Goal: Information Seeking & Learning: Learn about a topic

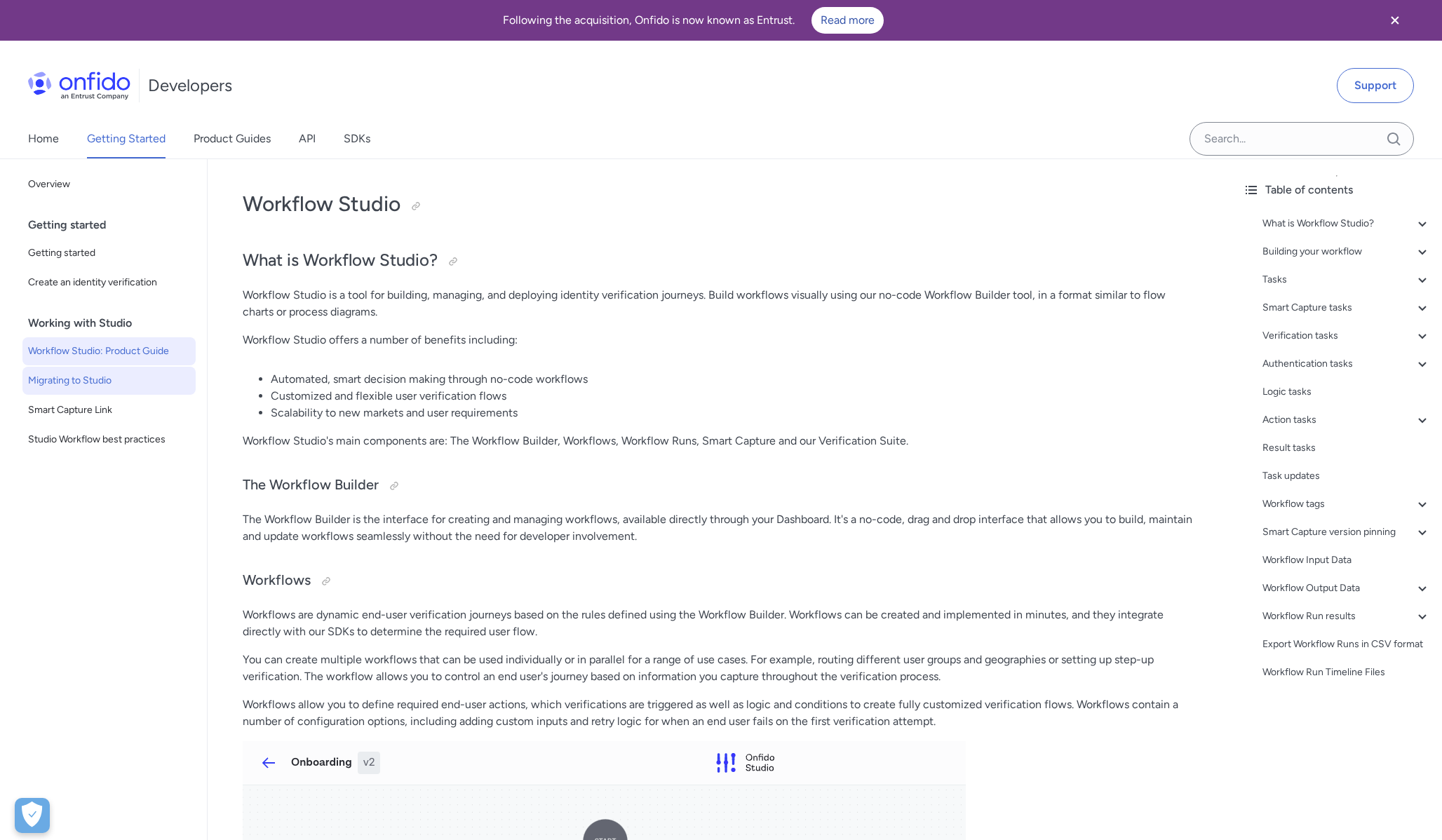
click at [110, 381] on span "Migrating to Studio" at bounding box center [109, 381] width 162 height 17
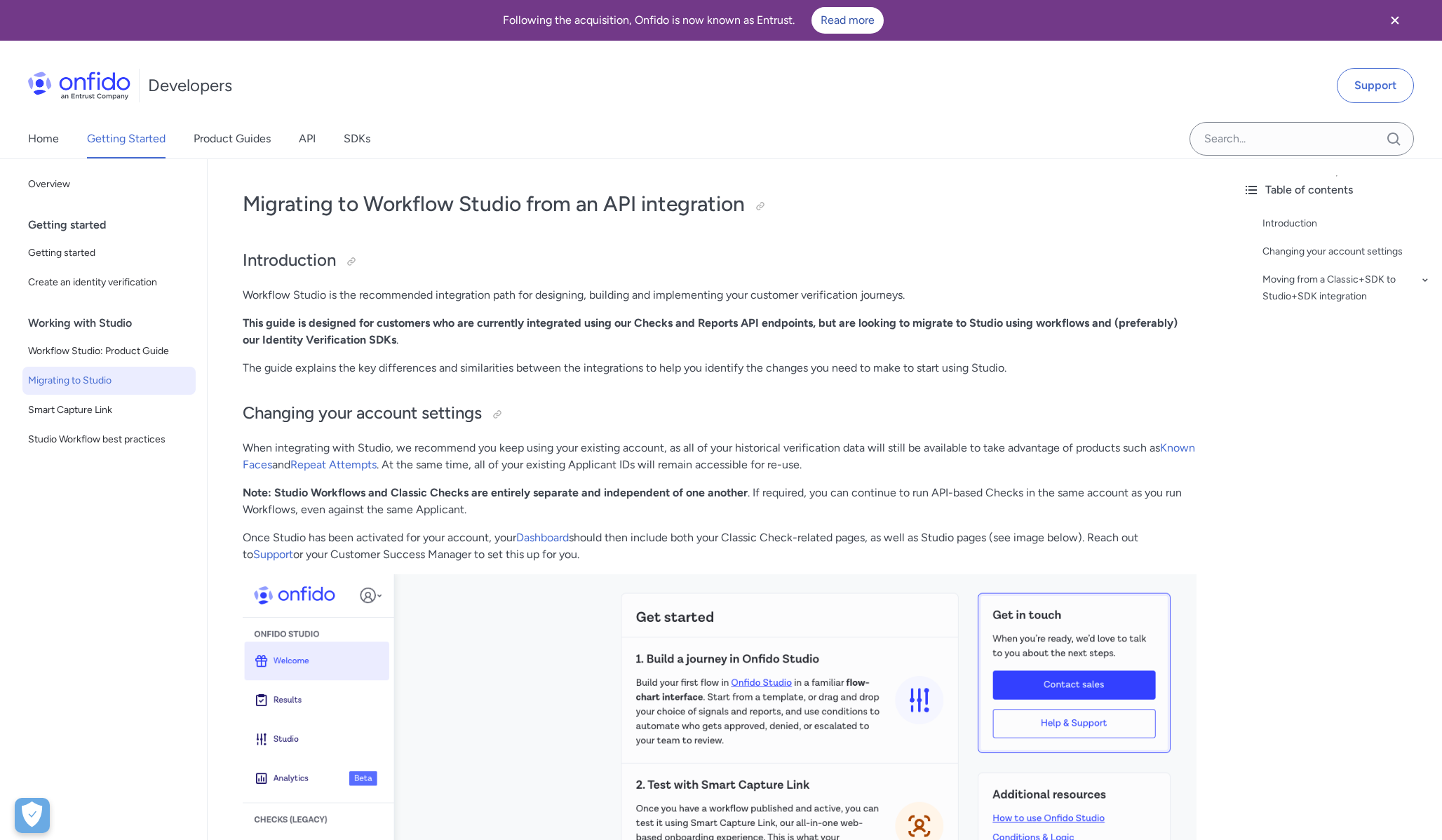
click at [745, 288] on p "Workflow Studio is the recommended integration path for designing, building and…" at bounding box center [719, 295] width 954 height 17
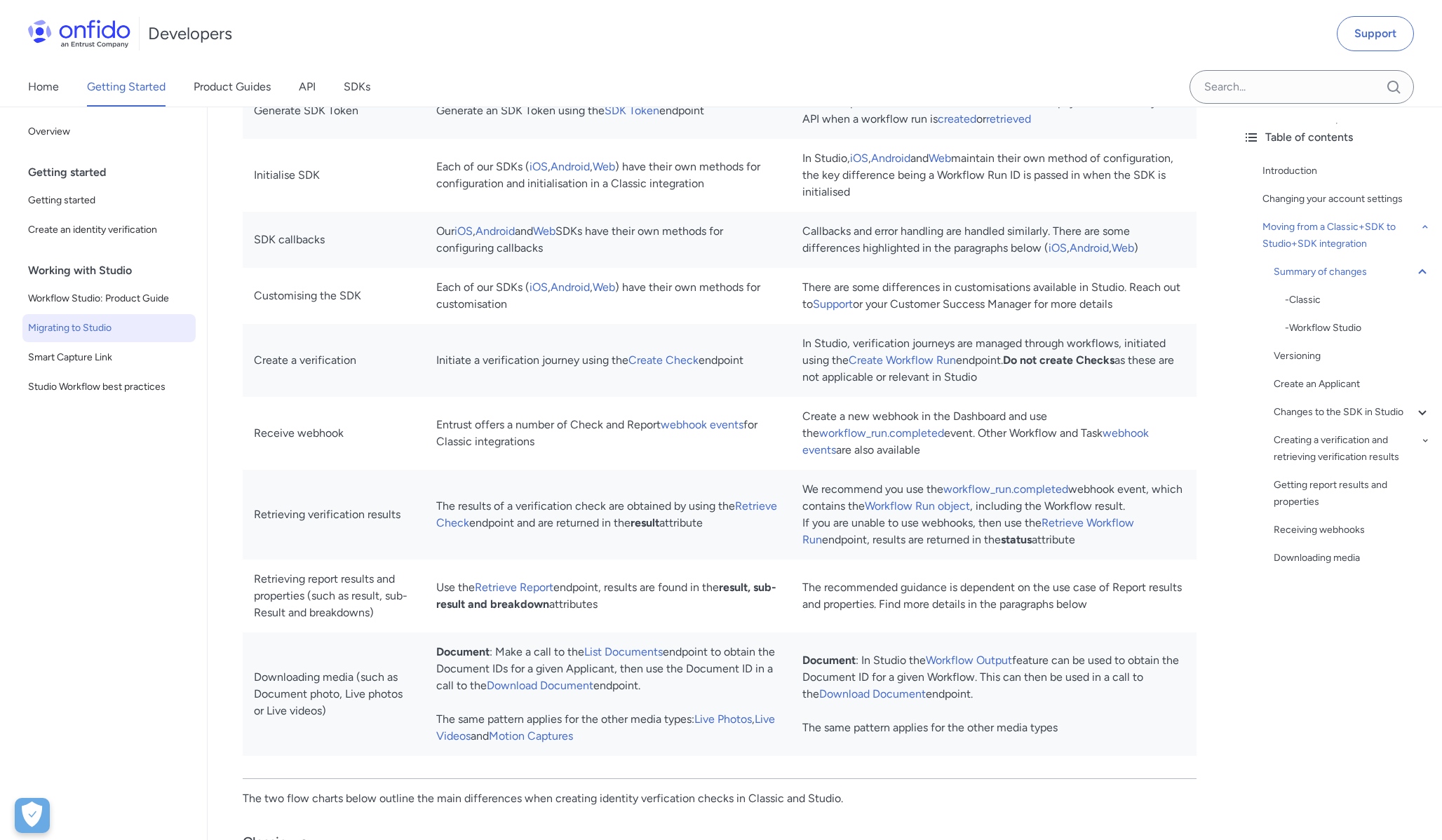
scroll to position [1350, 0]
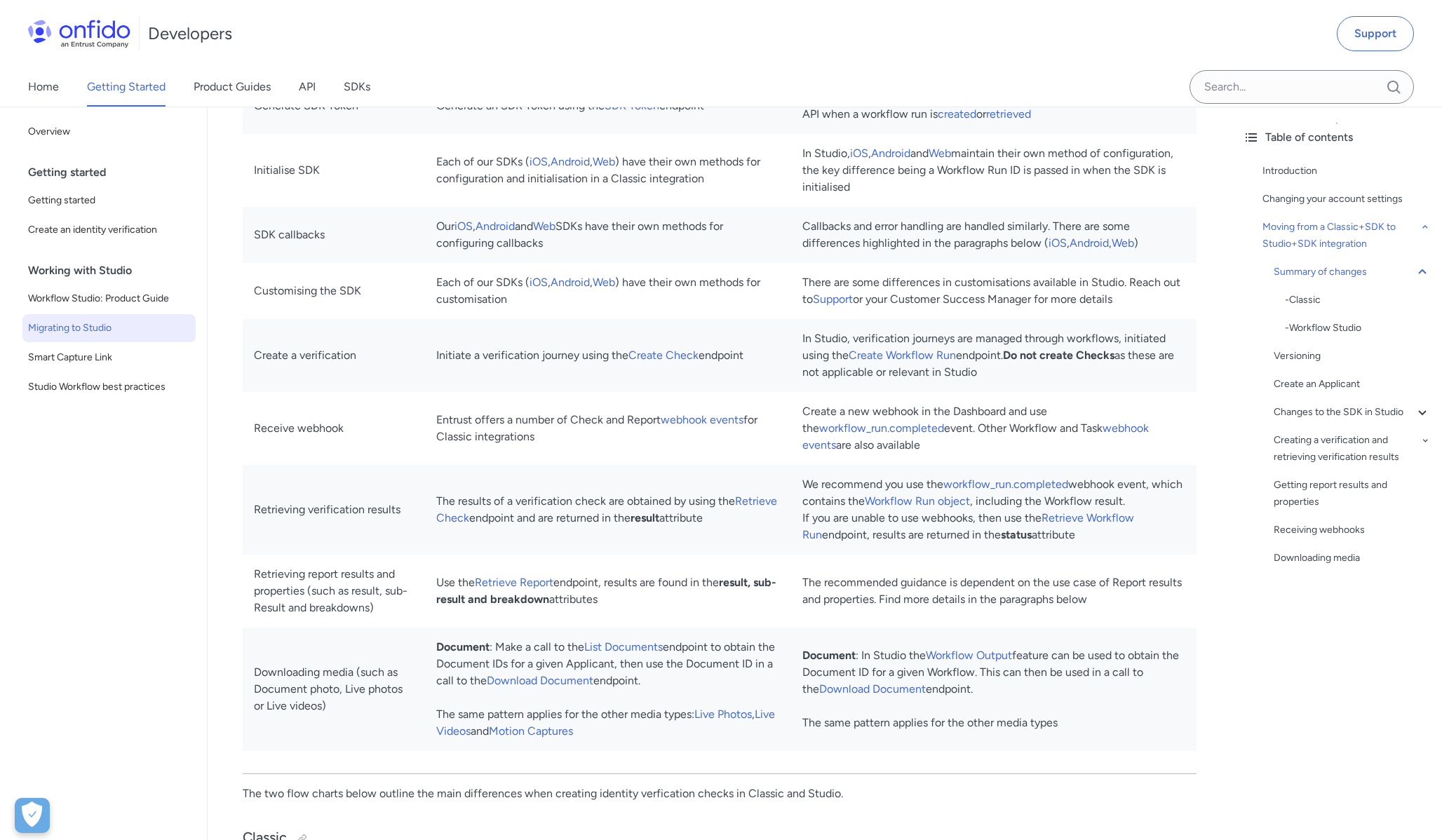
click at [663, 242] on td "Our iOS , Android and Web SDKs have their own methods for configuring callbacks" at bounding box center [607, 235] width 366 height 56
click at [109, 352] on span "Smart Capture Link" at bounding box center [109, 357] width 162 height 17
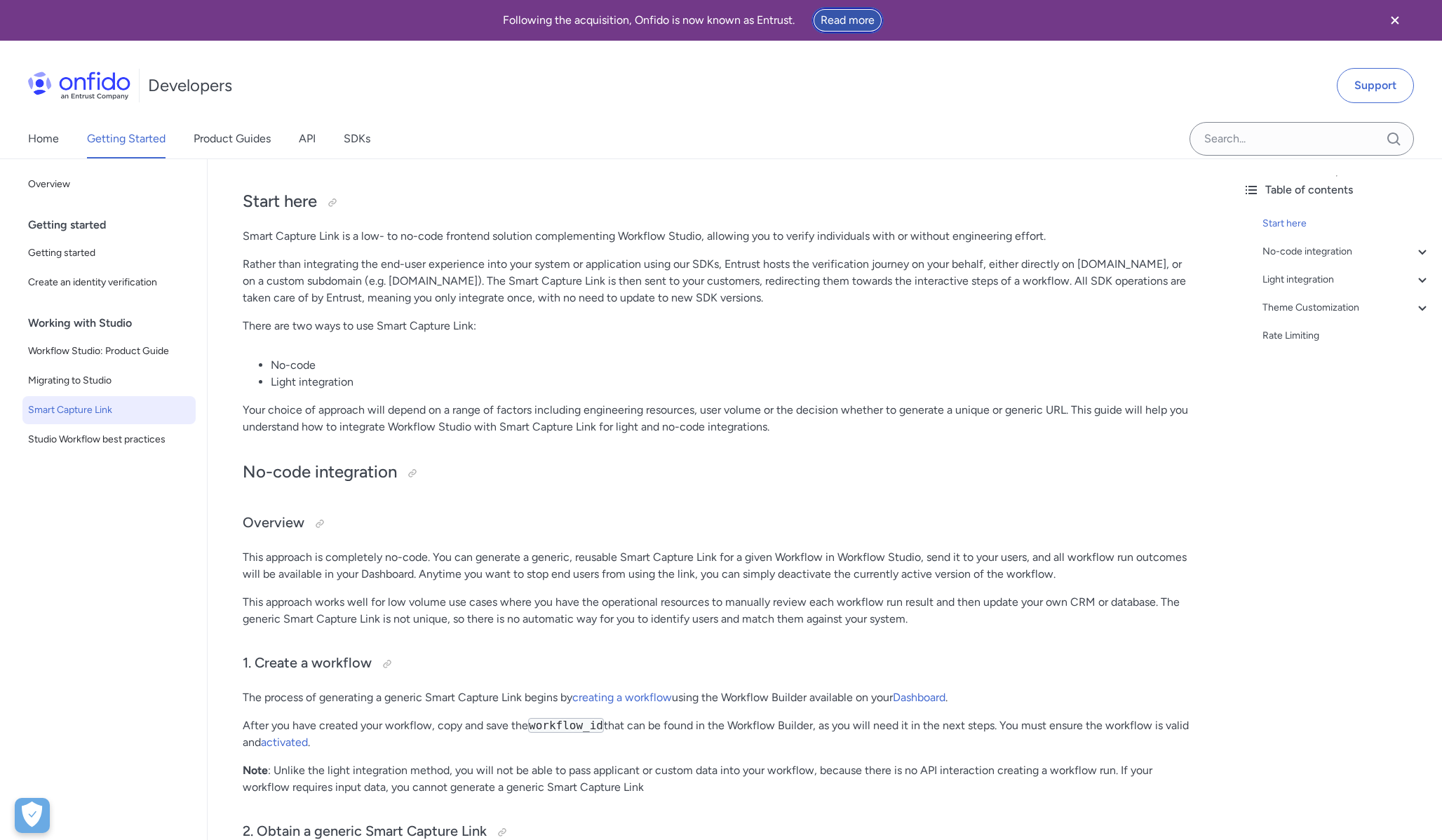
click at [846, 20] on link "Read more" at bounding box center [848, 20] width 72 height 27
click at [352, 119] on link "SDKs" at bounding box center [358, 139] width 27 height 40
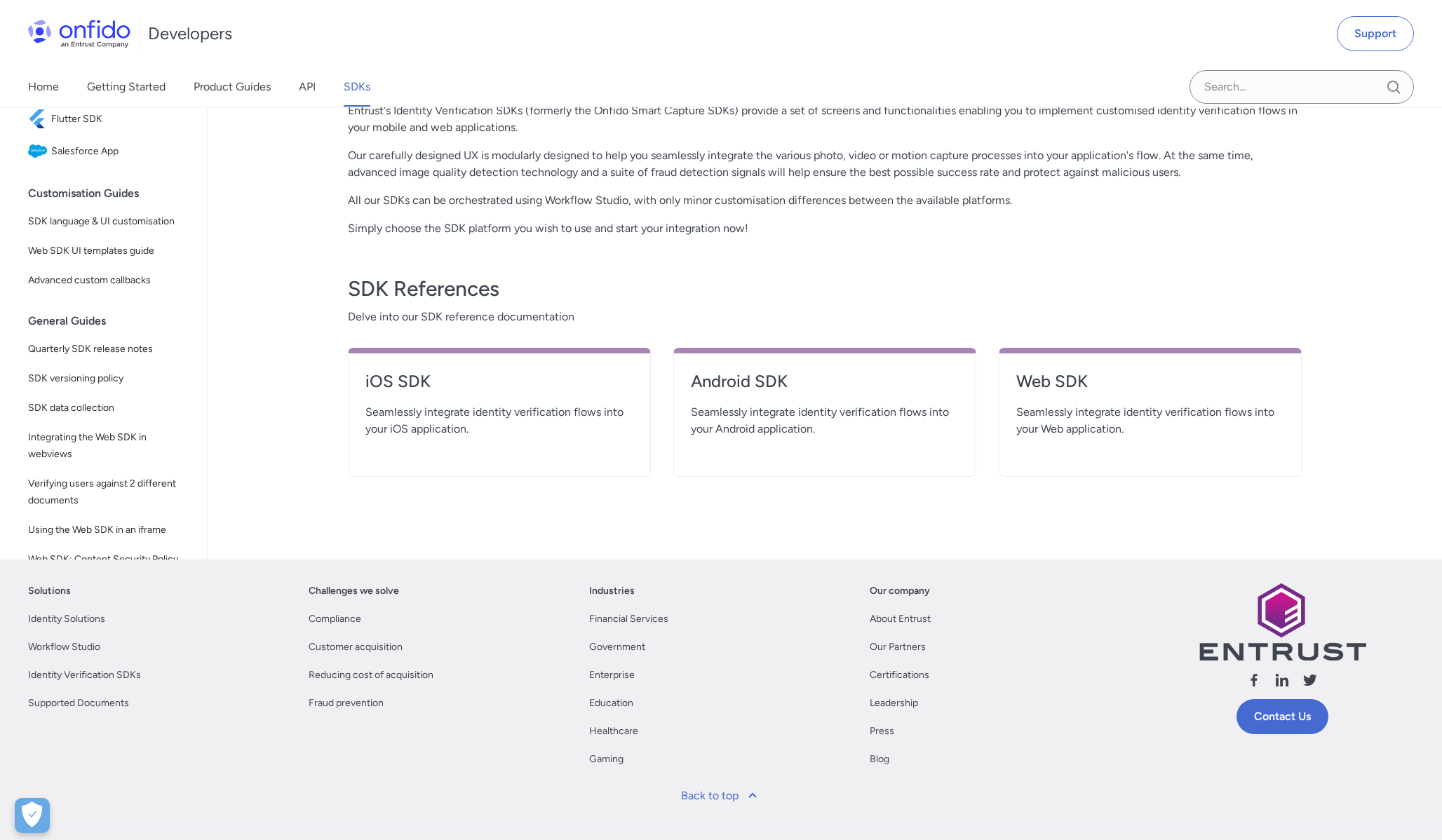
scroll to position [462, 0]
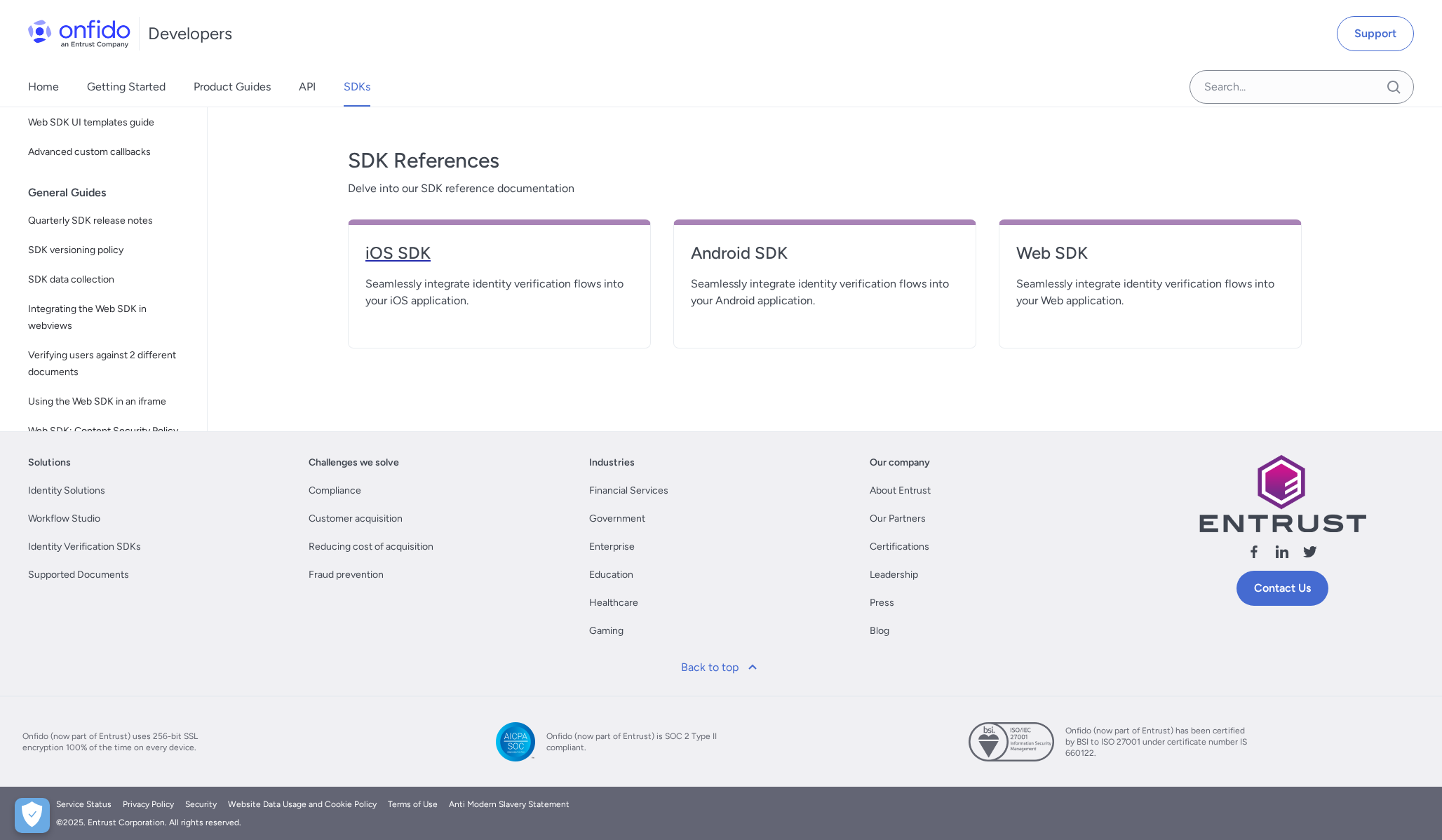
click at [431, 249] on h4 "iOS SDK" at bounding box center [499, 253] width 268 height 23
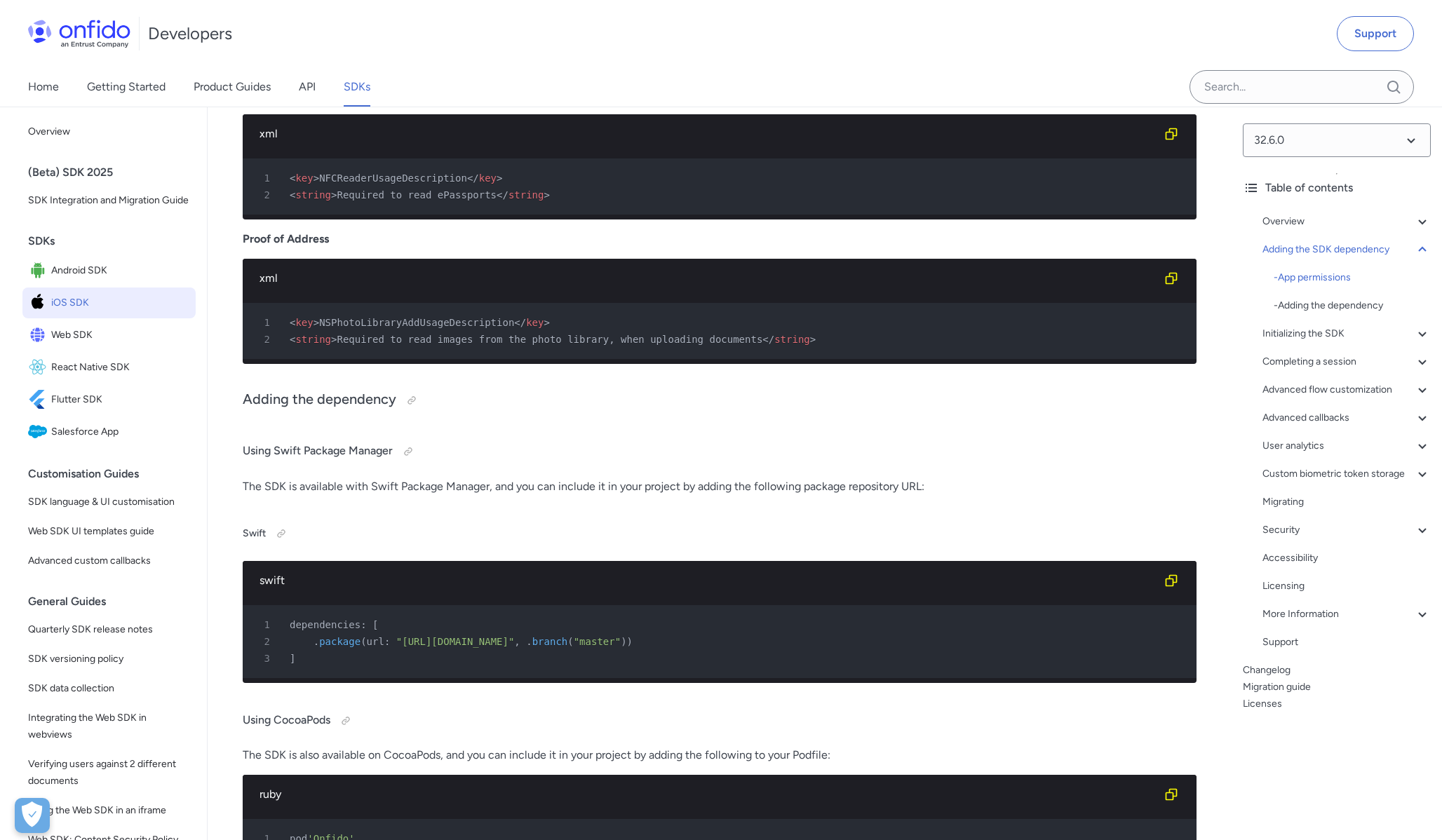
scroll to position [1821, 0]
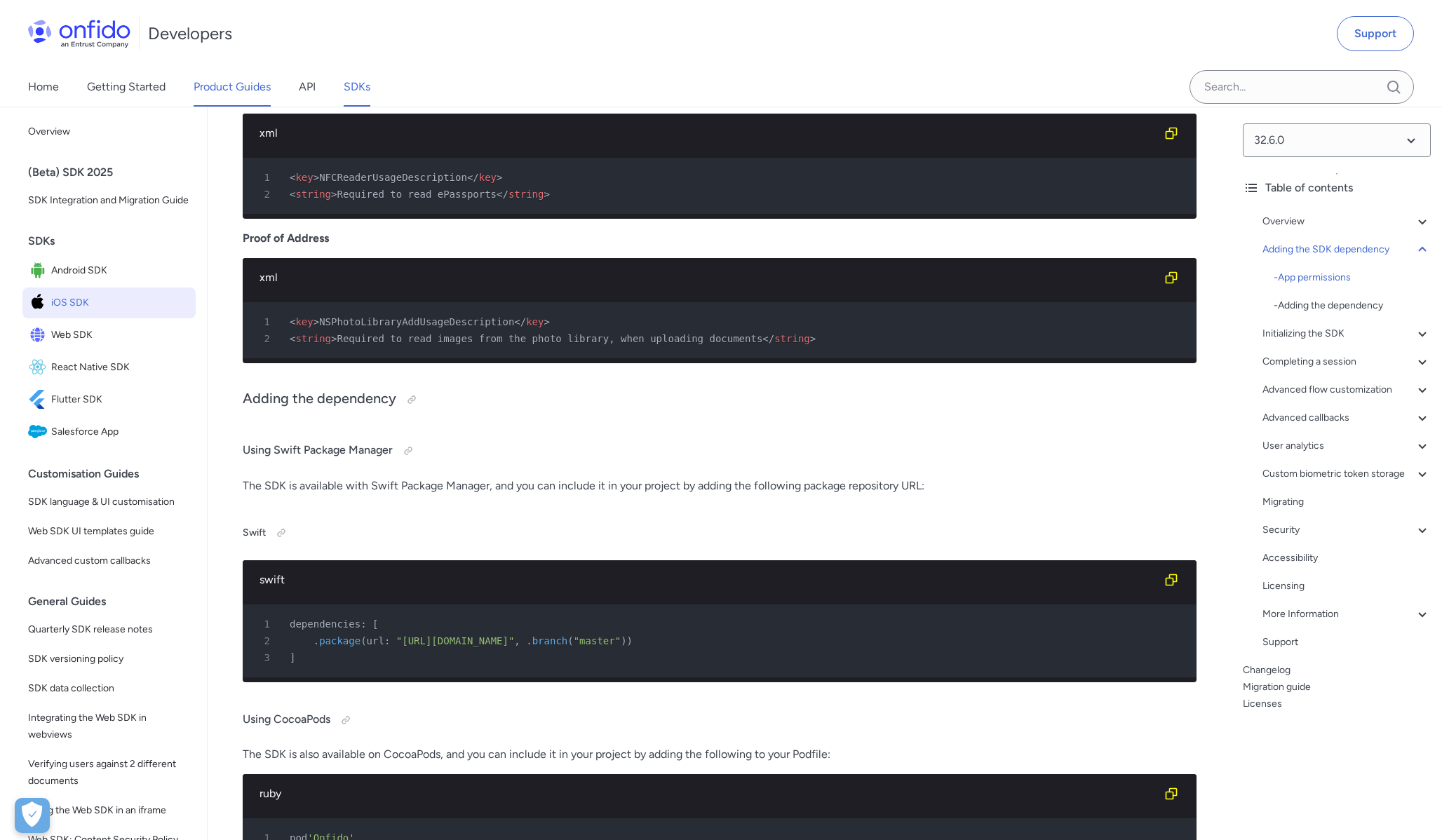
click at [251, 89] on link "Product Guides" at bounding box center [232, 87] width 77 height 40
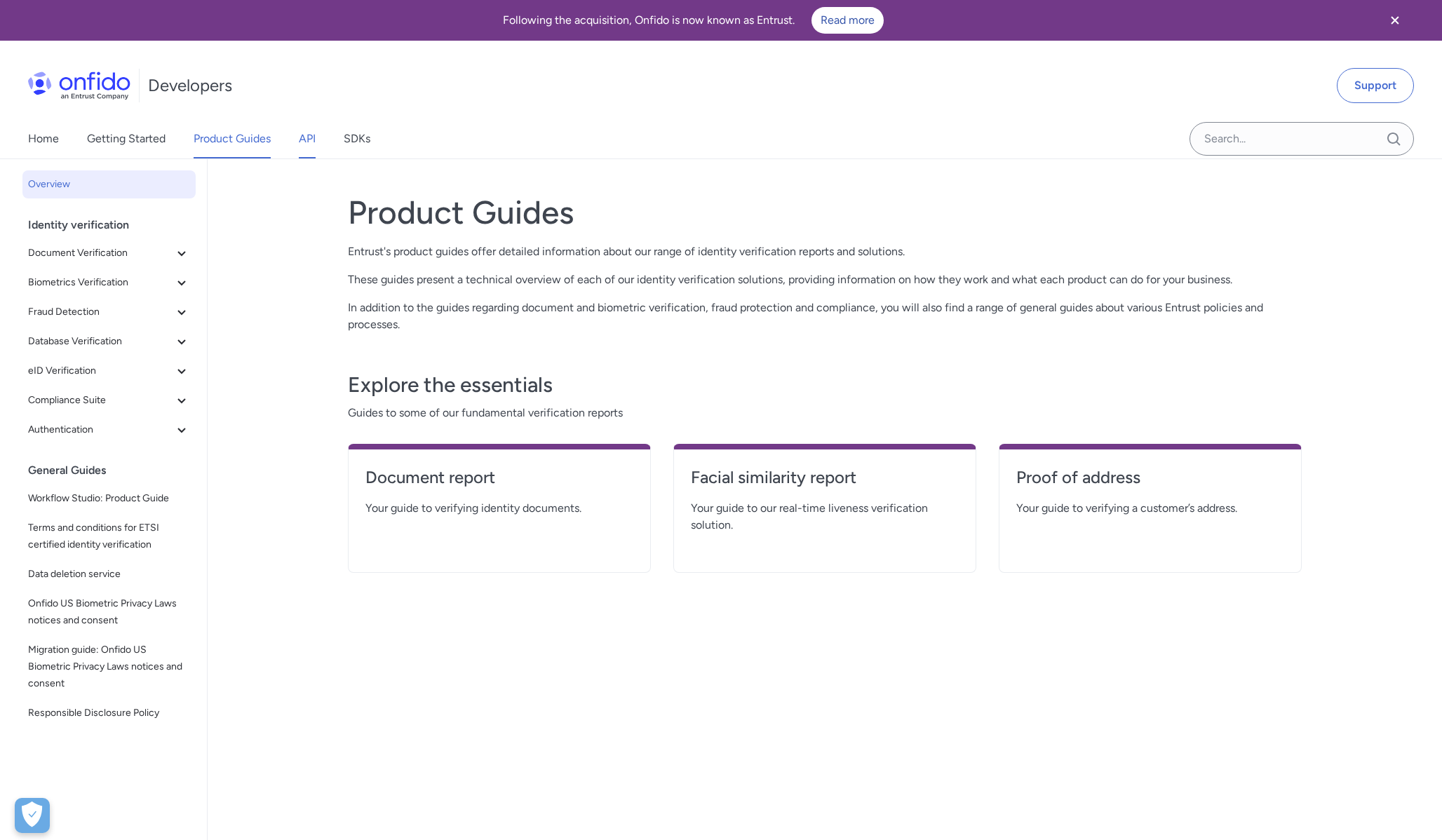
click at [314, 137] on link "API" at bounding box center [307, 139] width 17 height 40
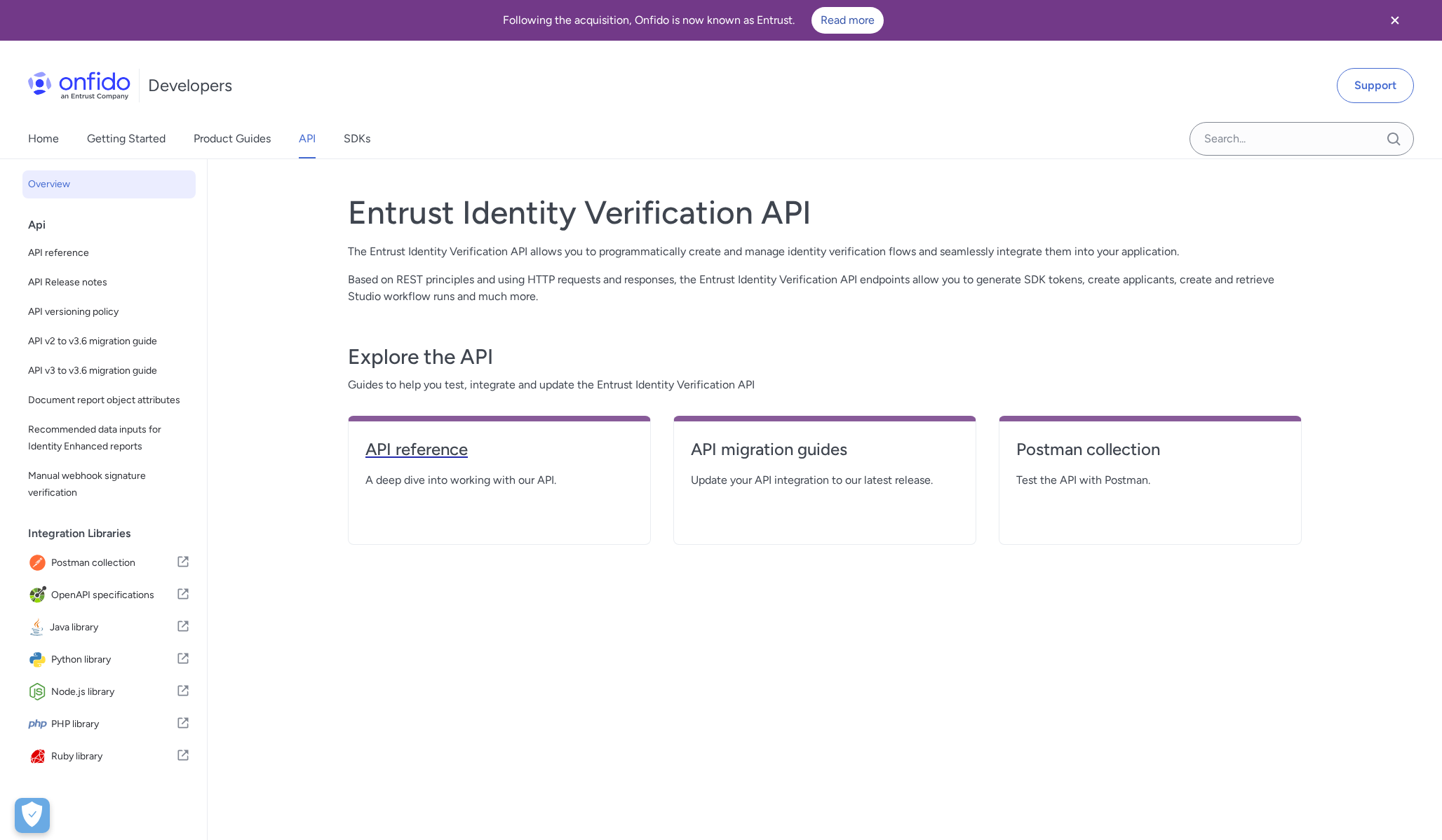
click at [437, 457] on h4 "API reference" at bounding box center [499, 449] width 268 height 23
select select "http"
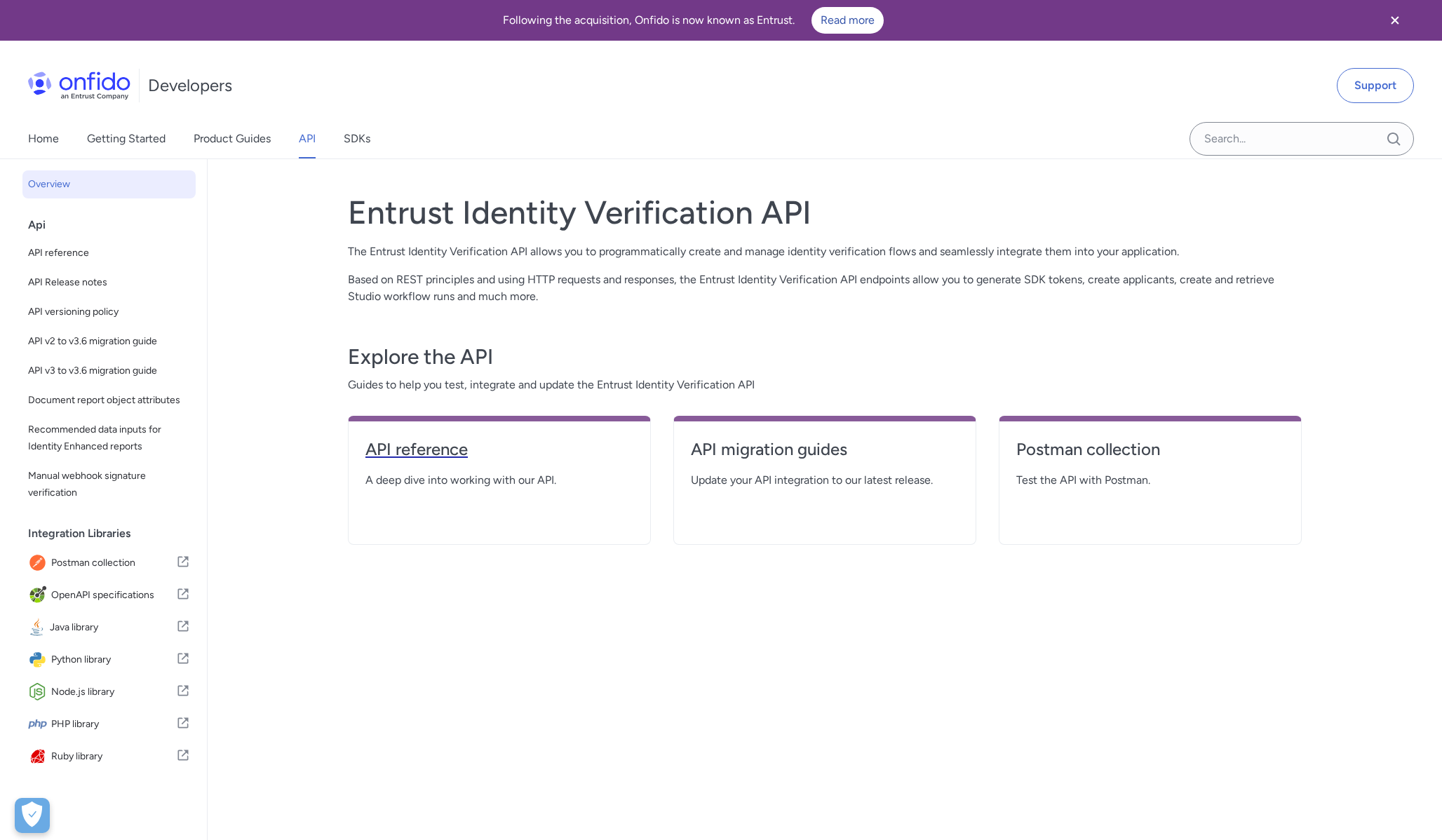
select select "http"
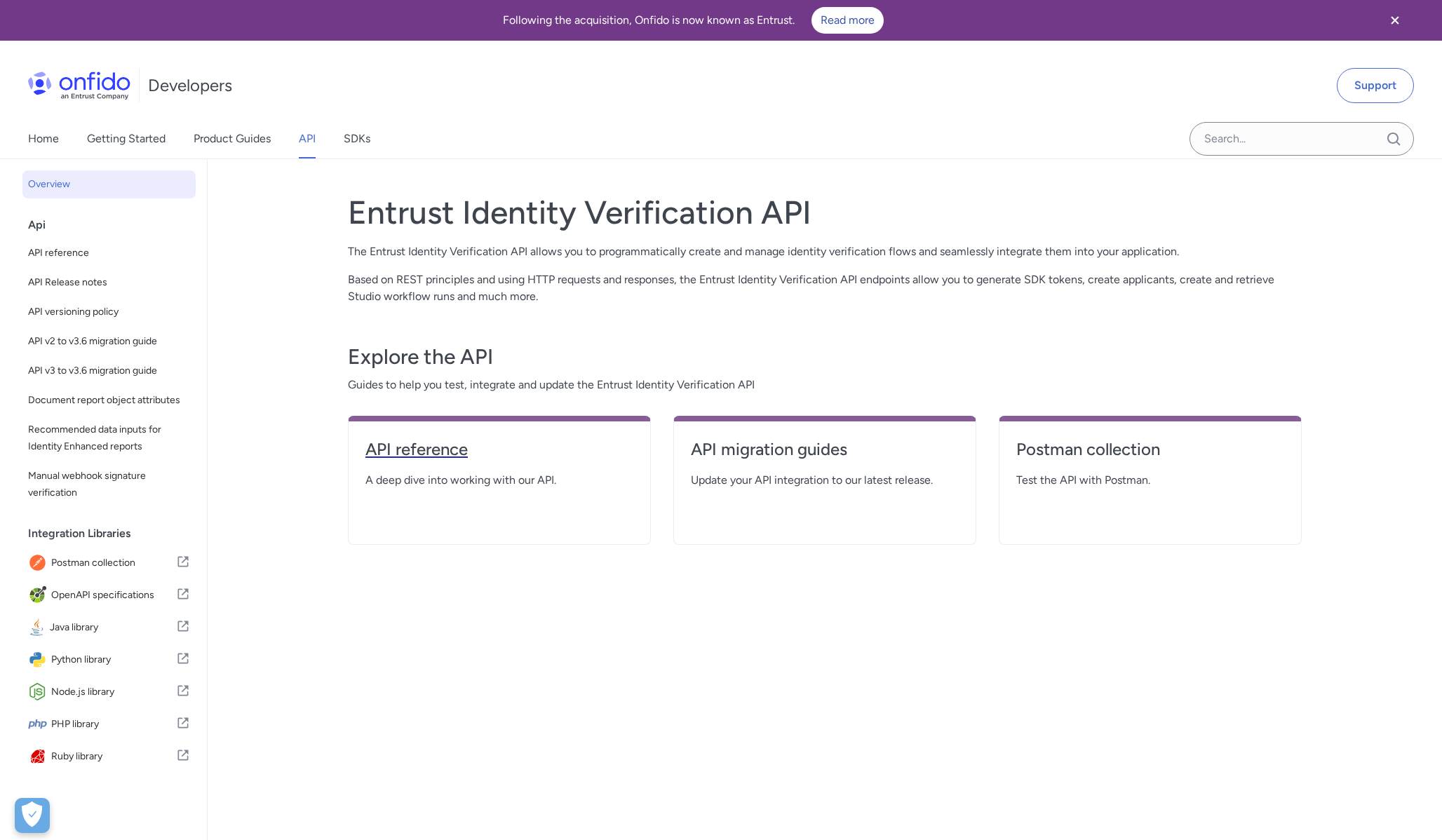
select select "http"
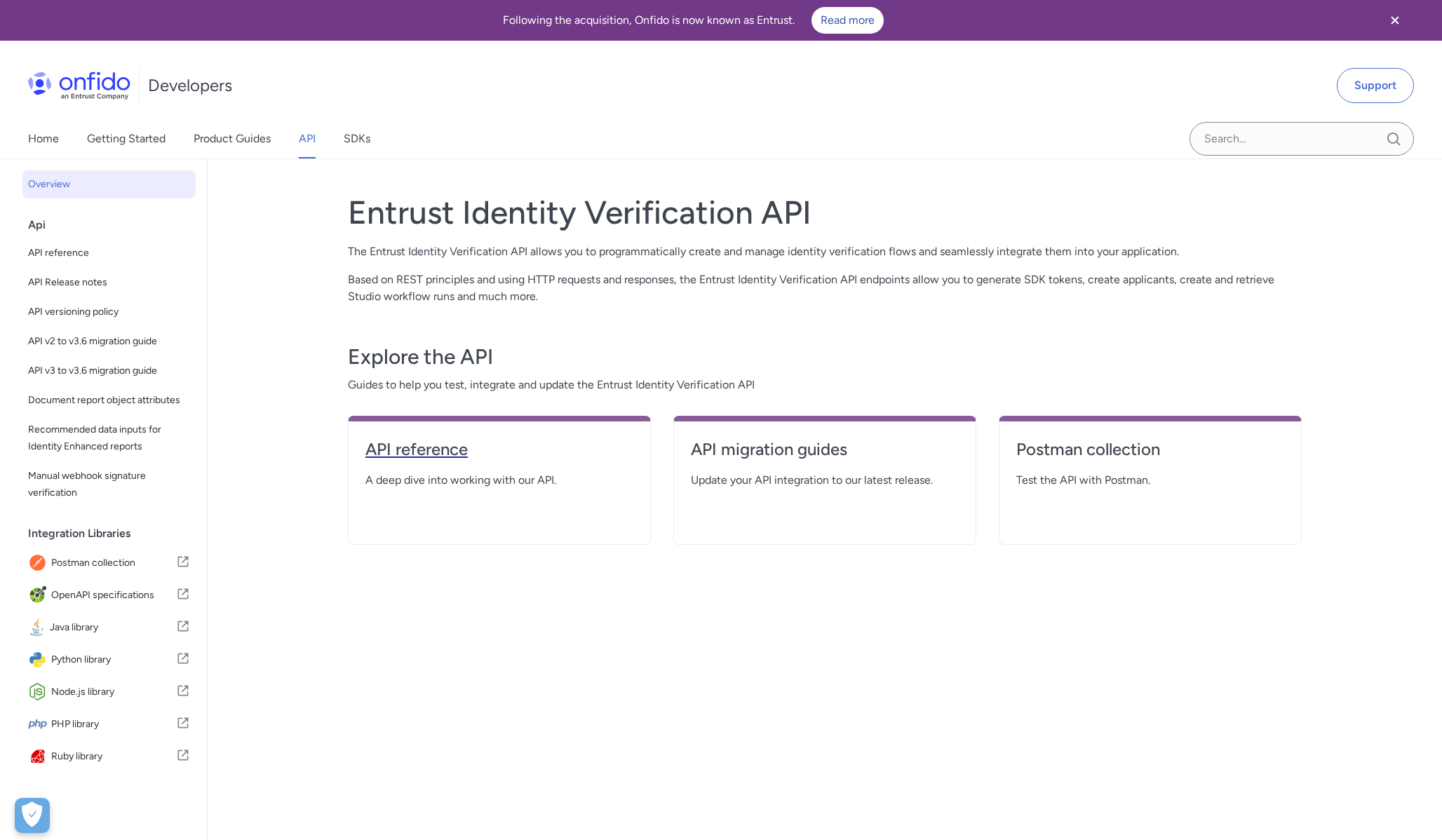
select select "http"
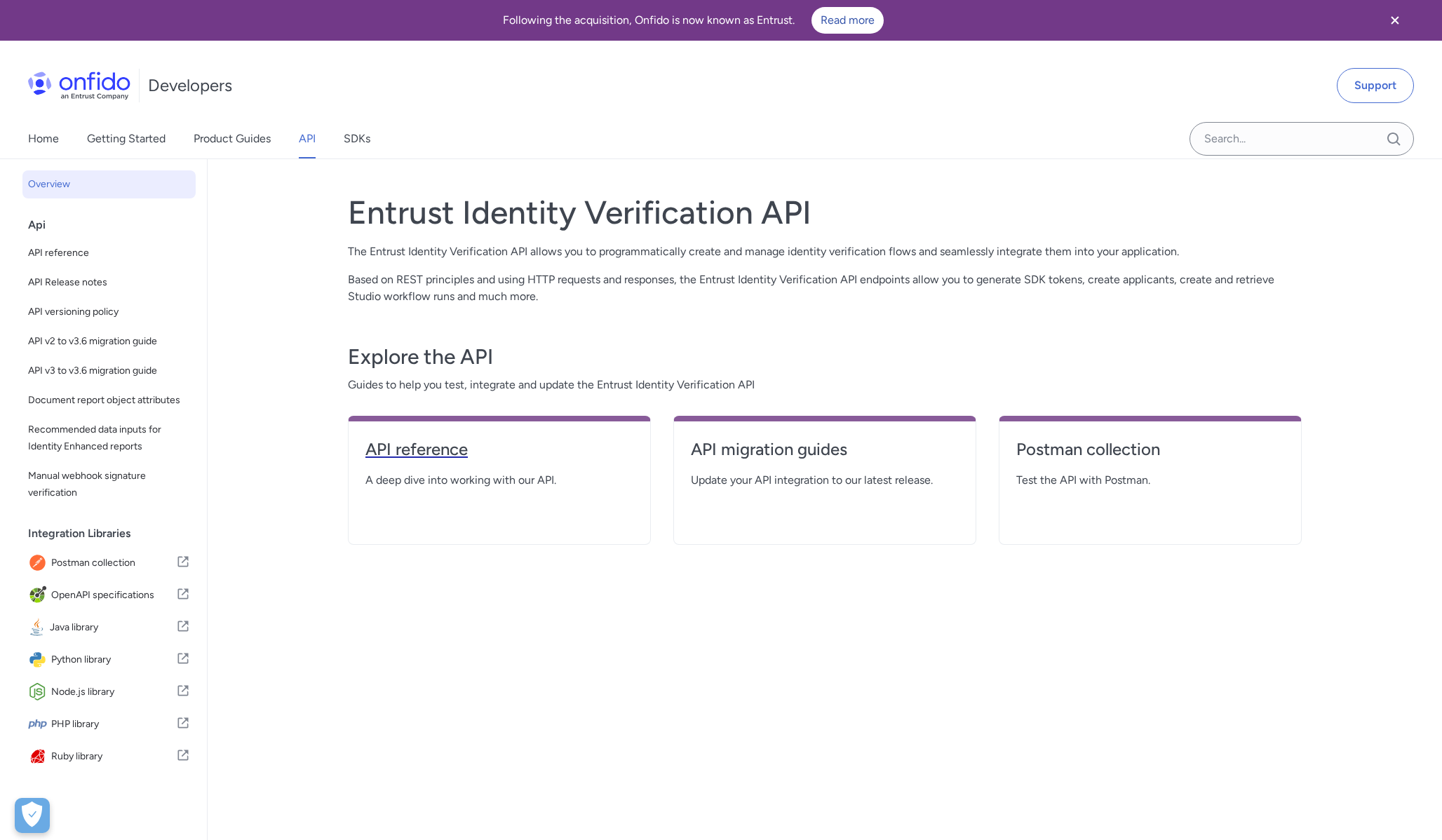
select select "http"
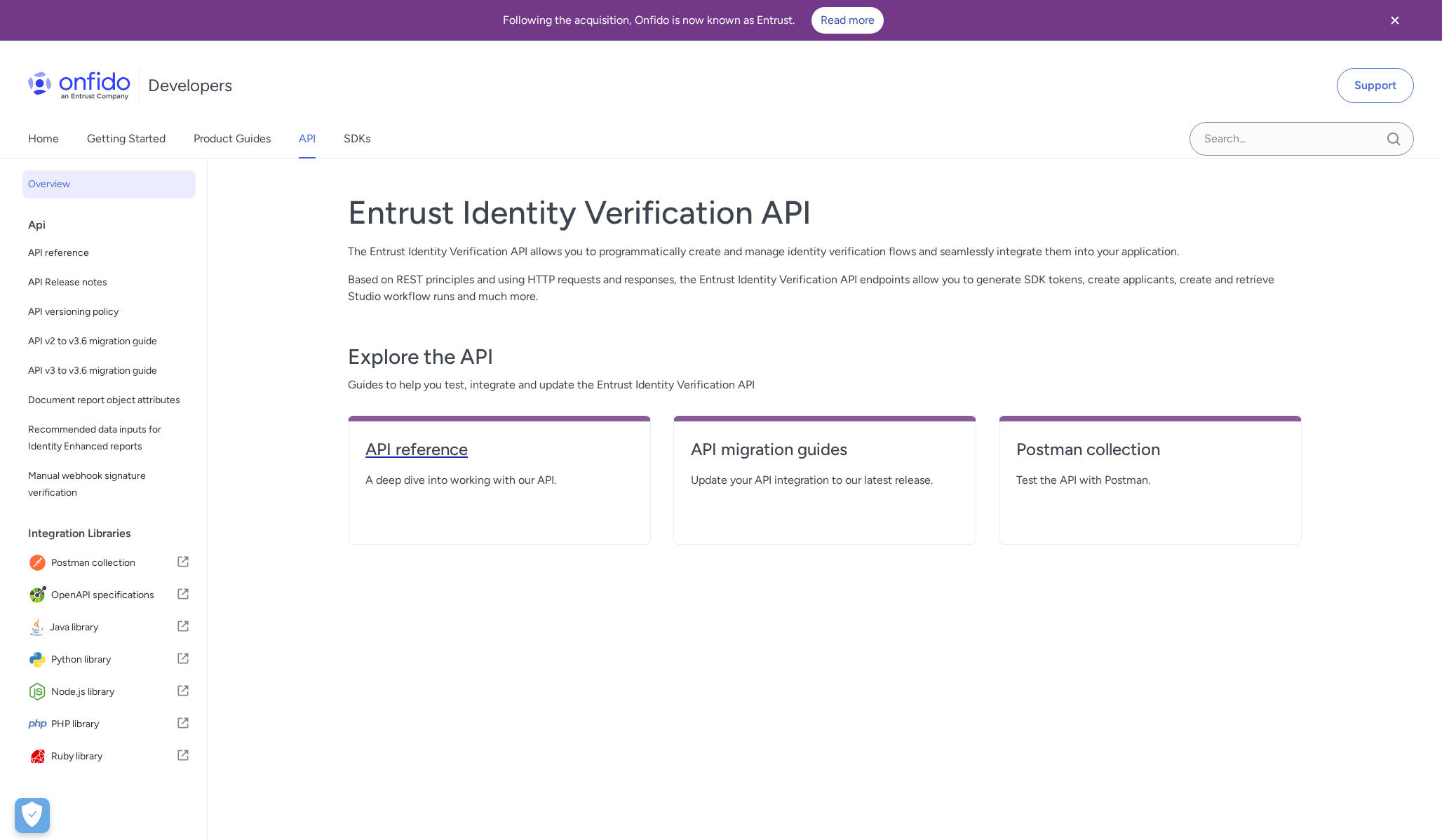
select select "http"
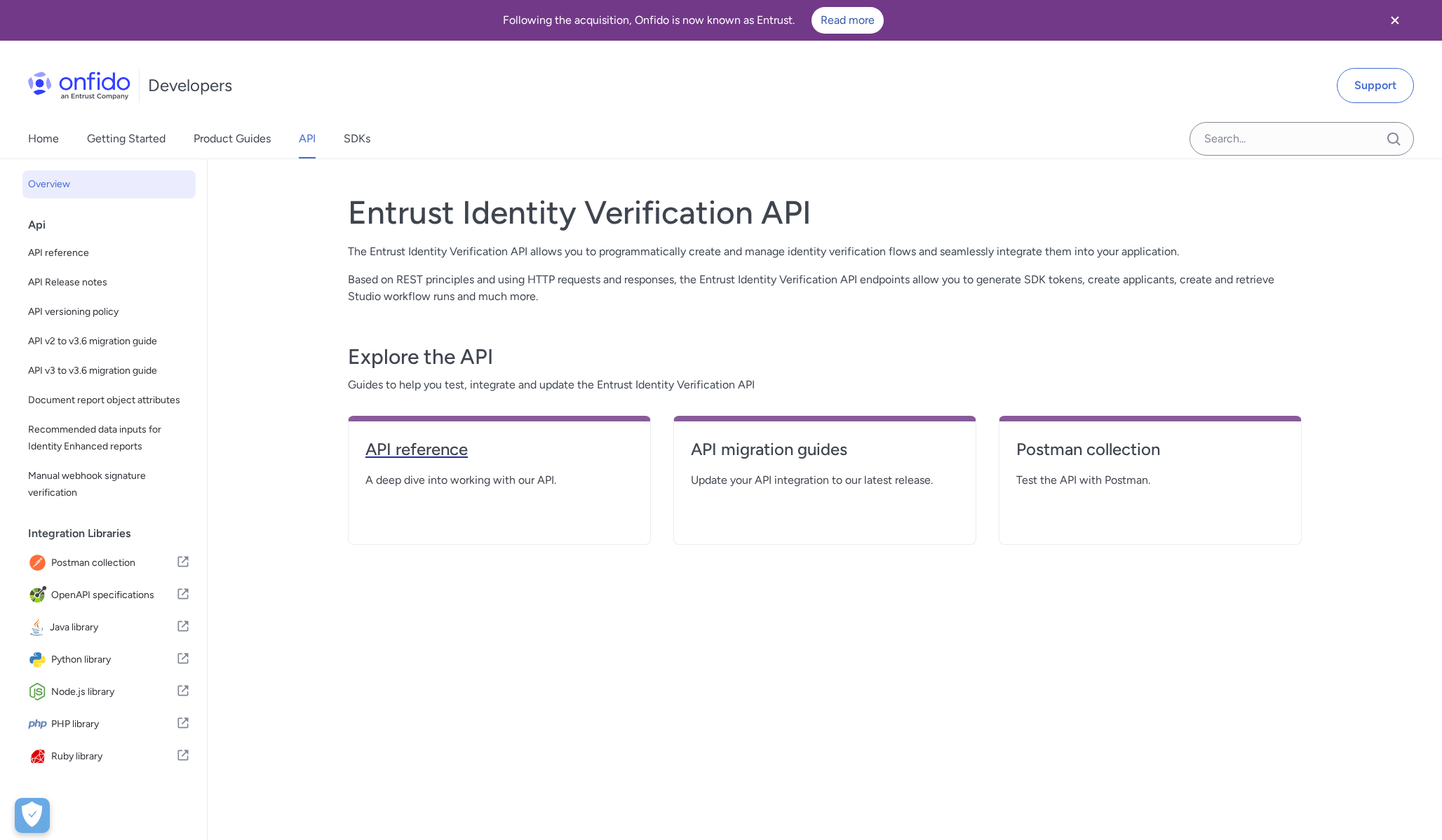
select select "http"
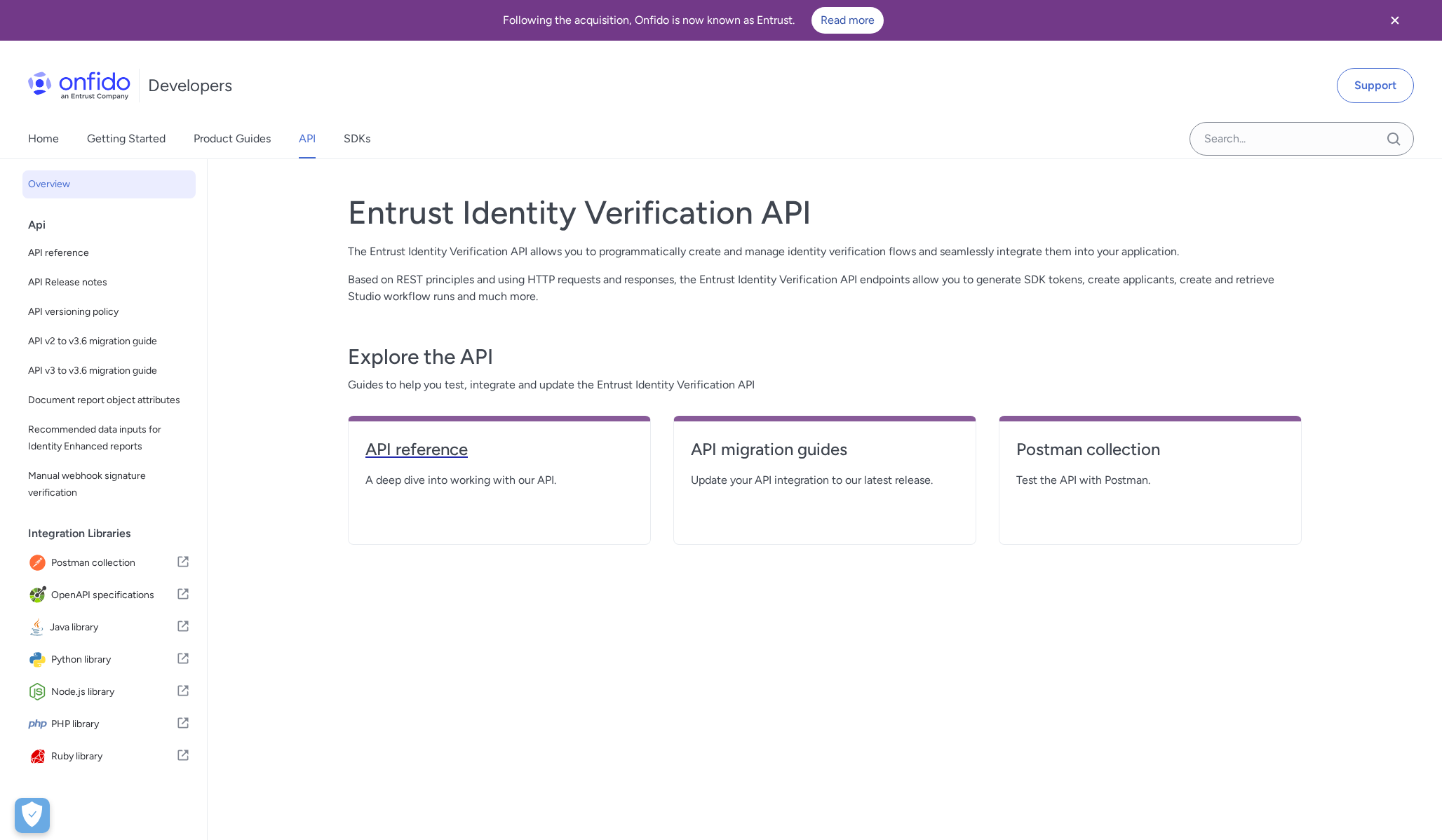
select select "http"
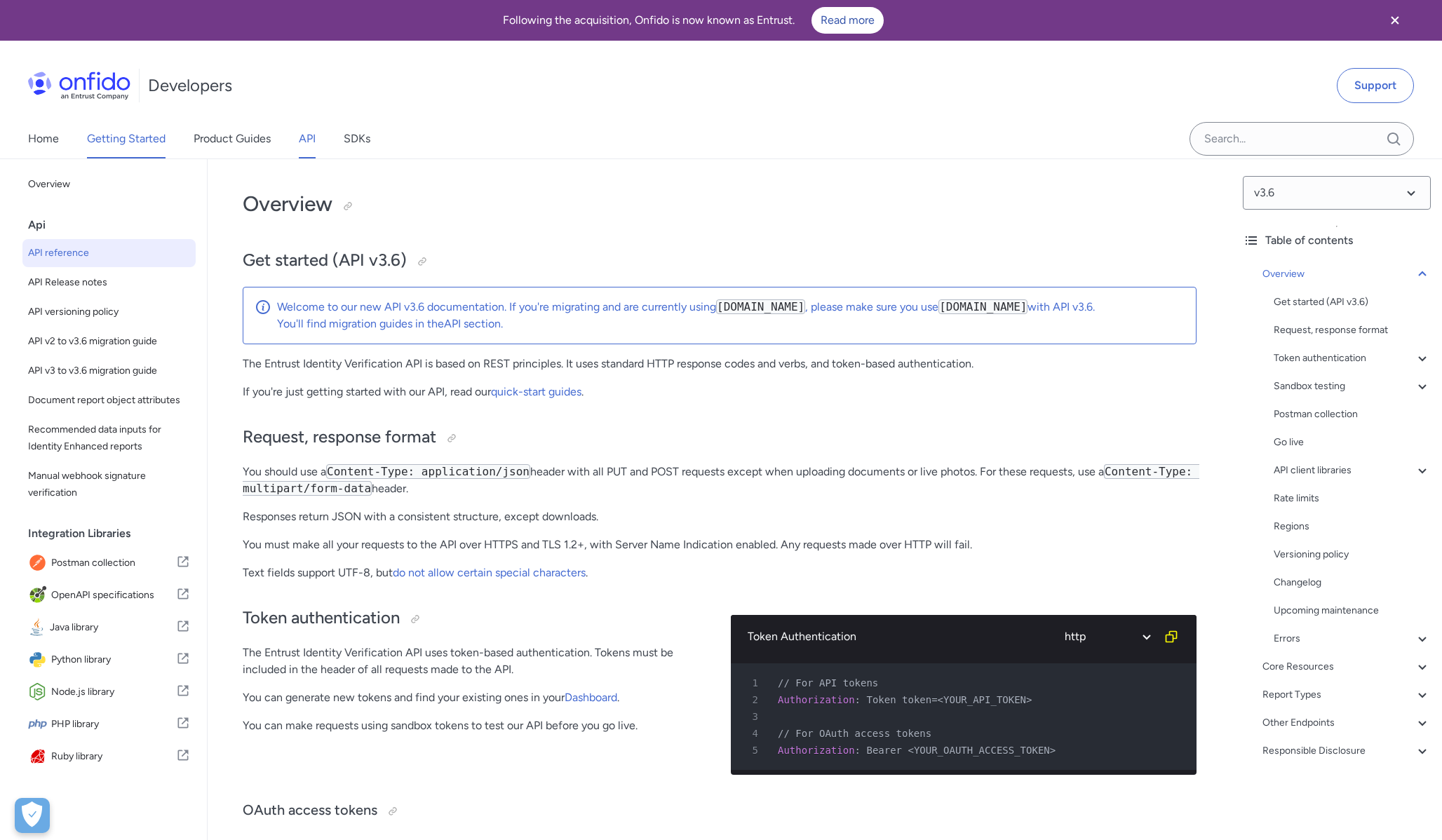
click at [145, 127] on link "Getting Started" at bounding box center [125, 139] width 78 height 40
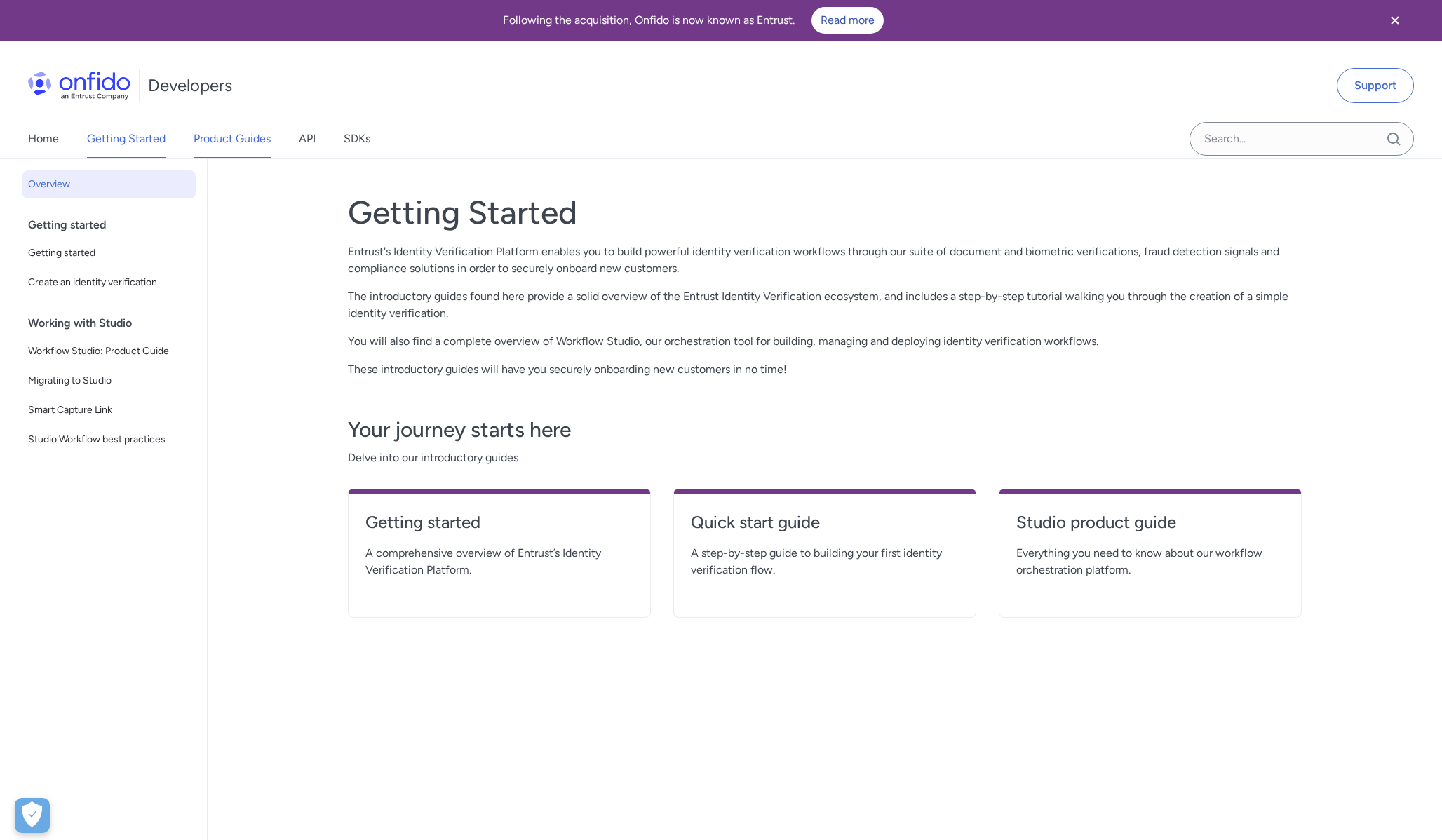
click at [236, 133] on link "Product Guides" at bounding box center [232, 139] width 77 height 40
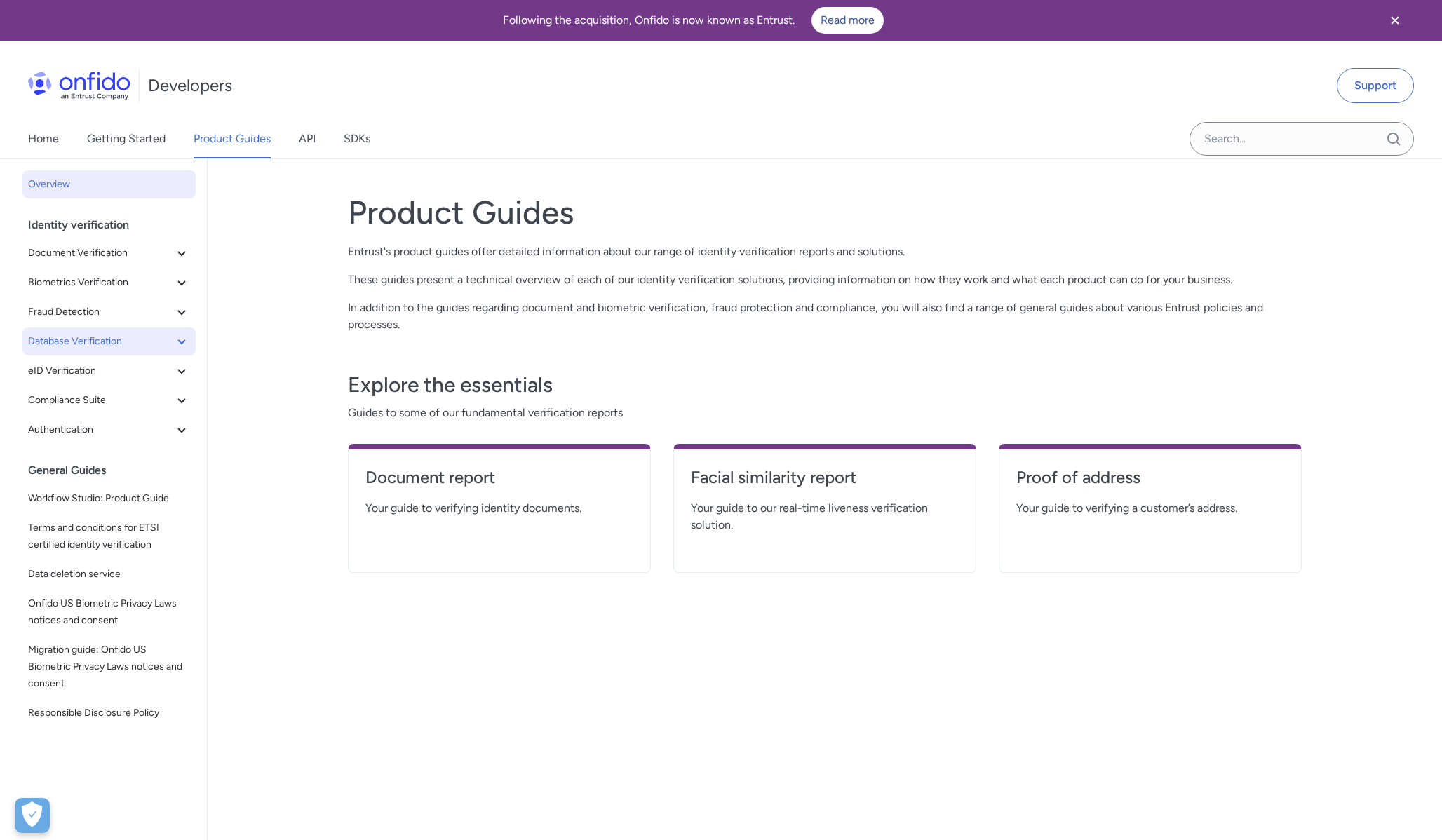
click at [87, 351] on button "Database Verification" at bounding box center [109, 341] width 173 height 28
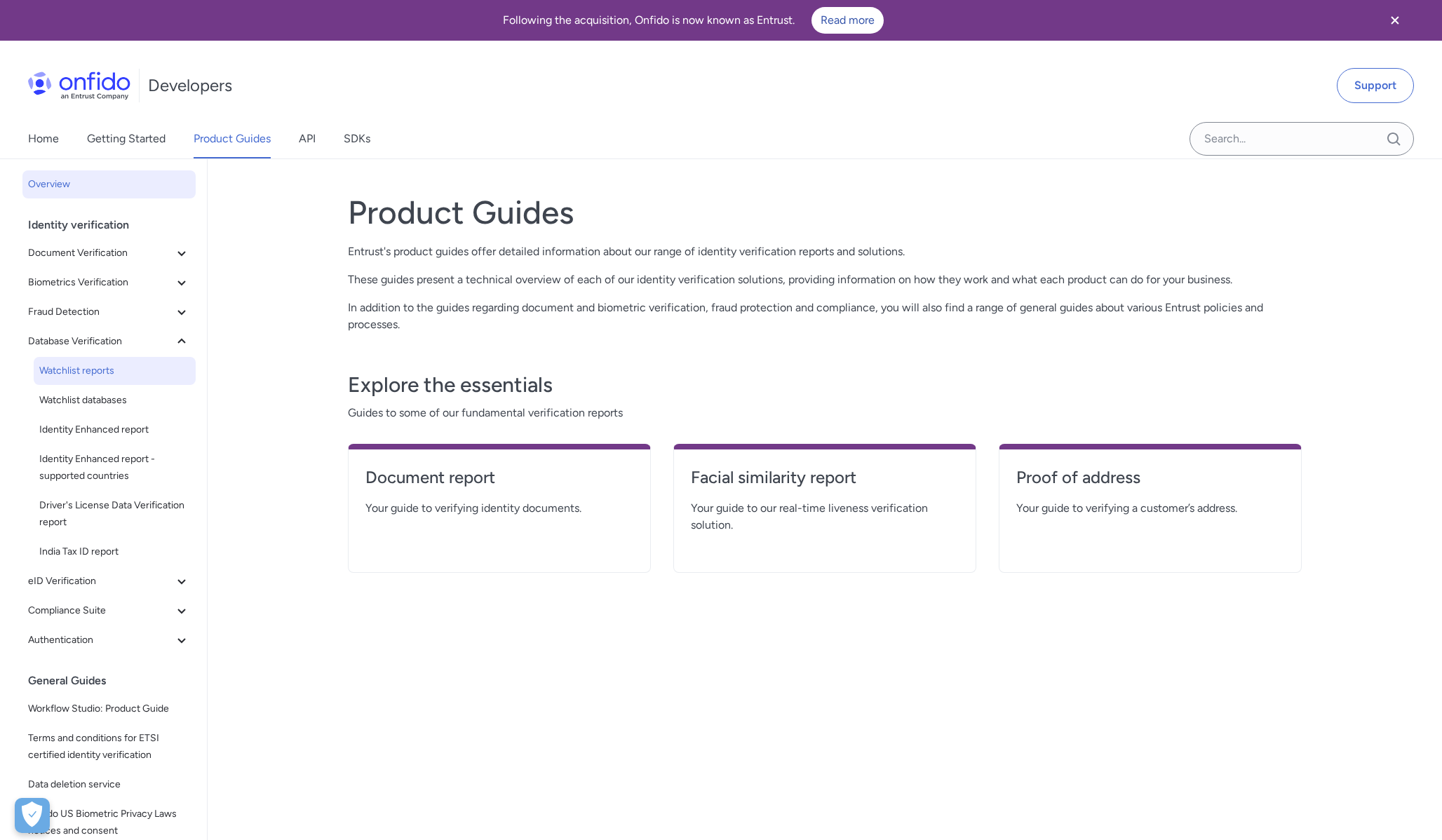
click at [82, 382] on link "Watchlist reports" at bounding box center [114, 370] width 162 height 28
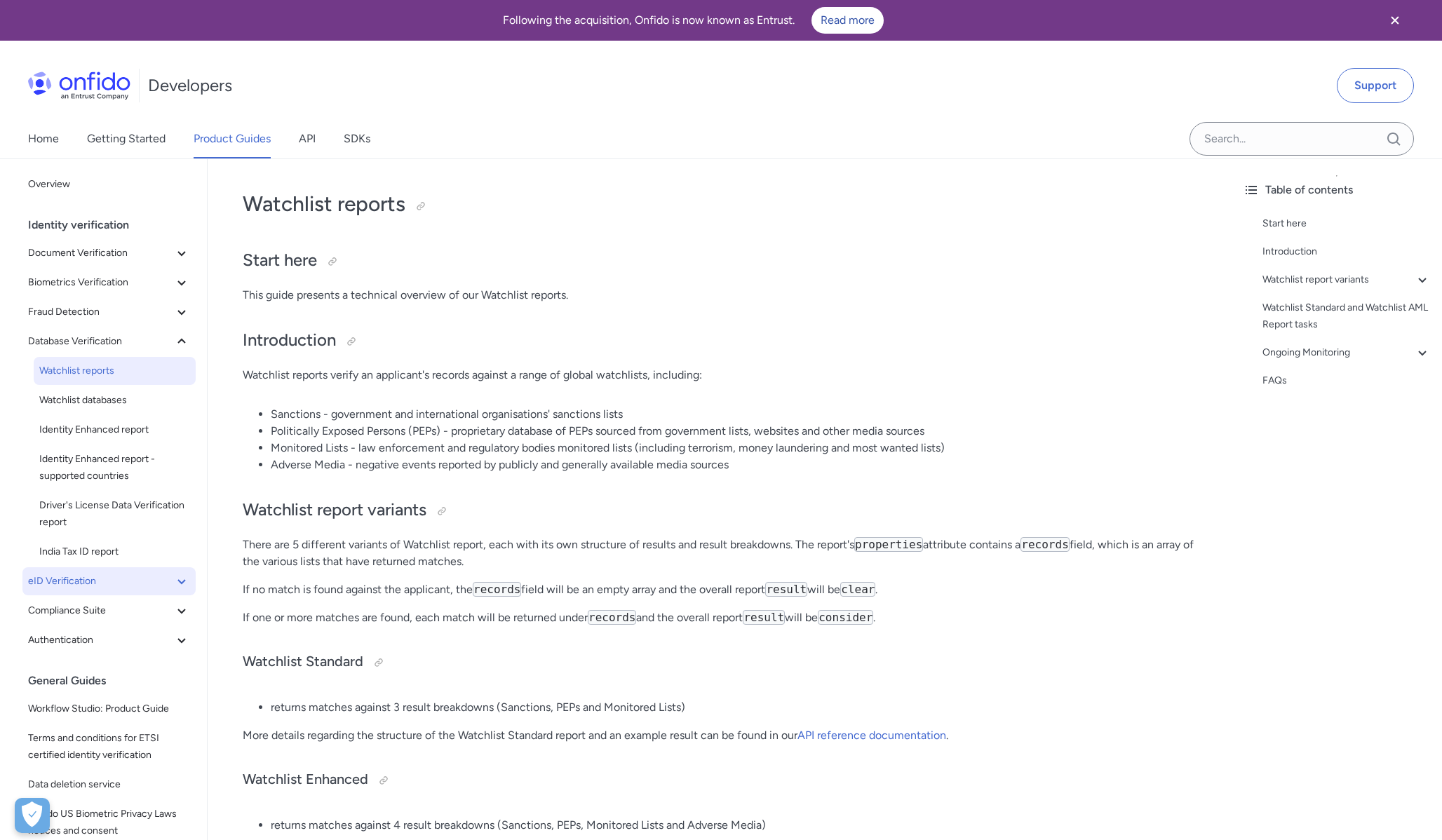
click at [112, 587] on span "eID Verification" at bounding box center [100, 581] width 146 height 17
click at [103, 605] on span "eID Verification" at bounding box center [114, 610] width 151 height 17
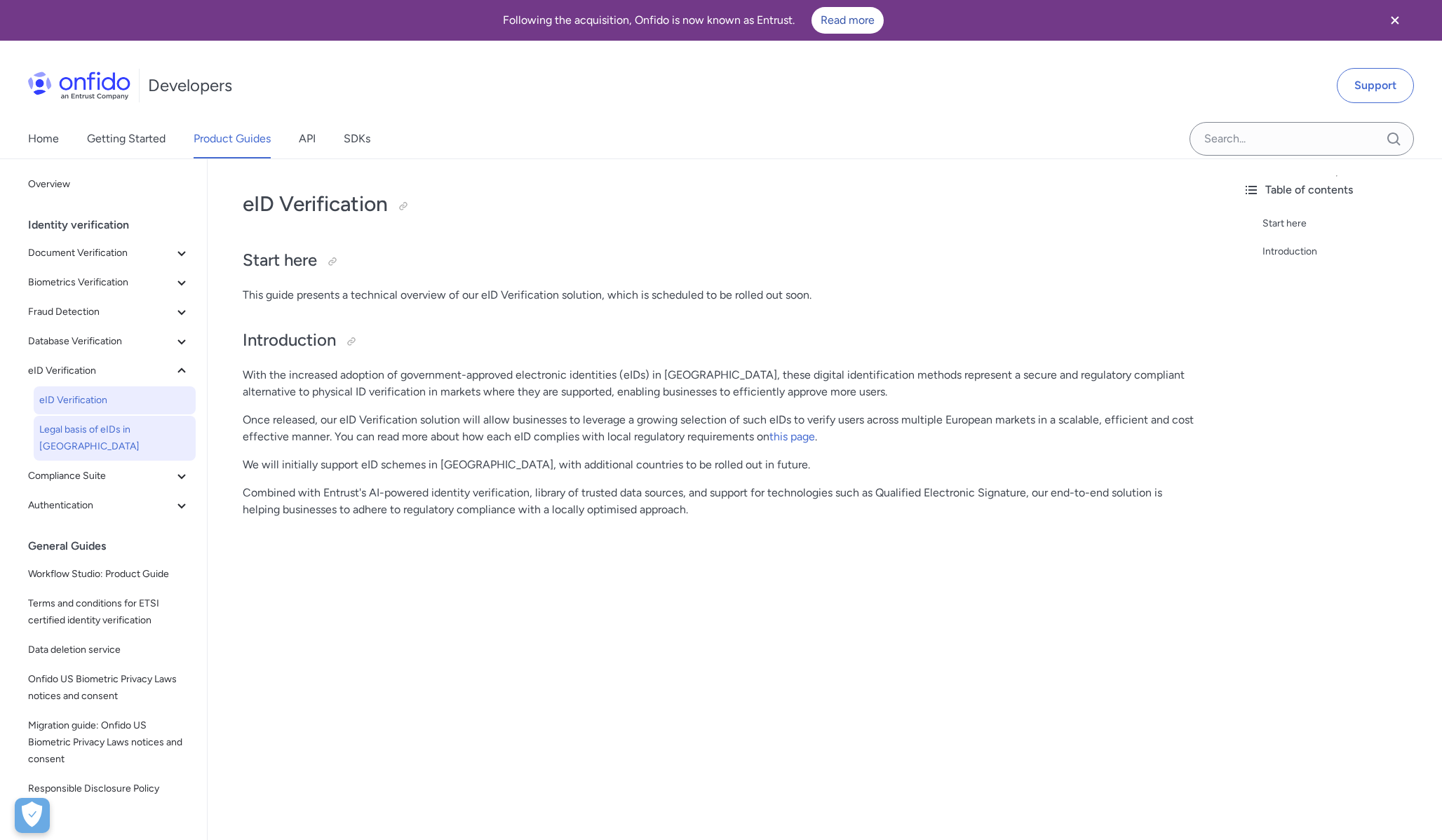
click at [128, 433] on span "Legal basis of eIDs in Europe" at bounding box center [114, 438] width 151 height 34
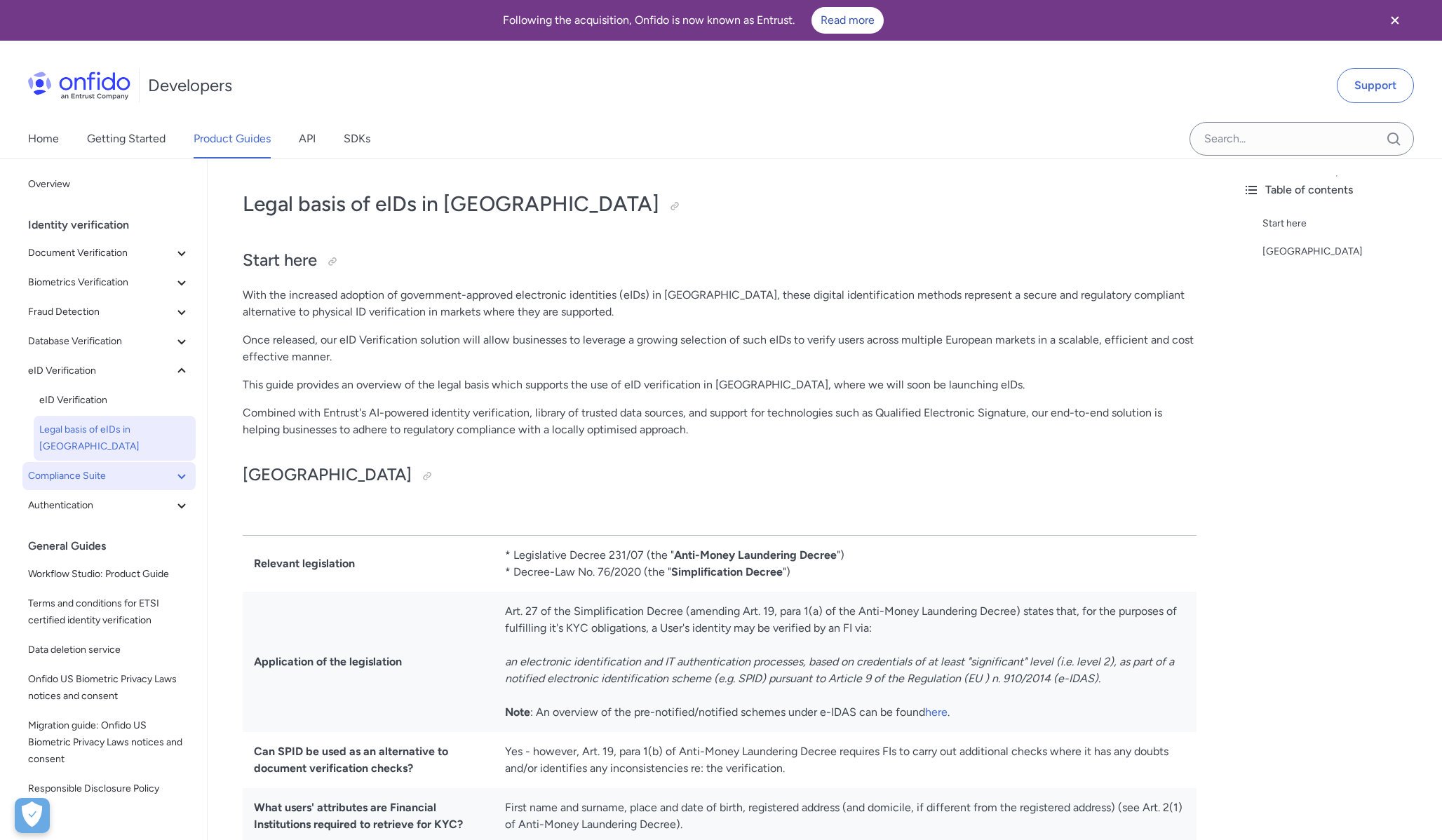
click at [119, 468] on span "Compliance Suite" at bounding box center [100, 476] width 146 height 17
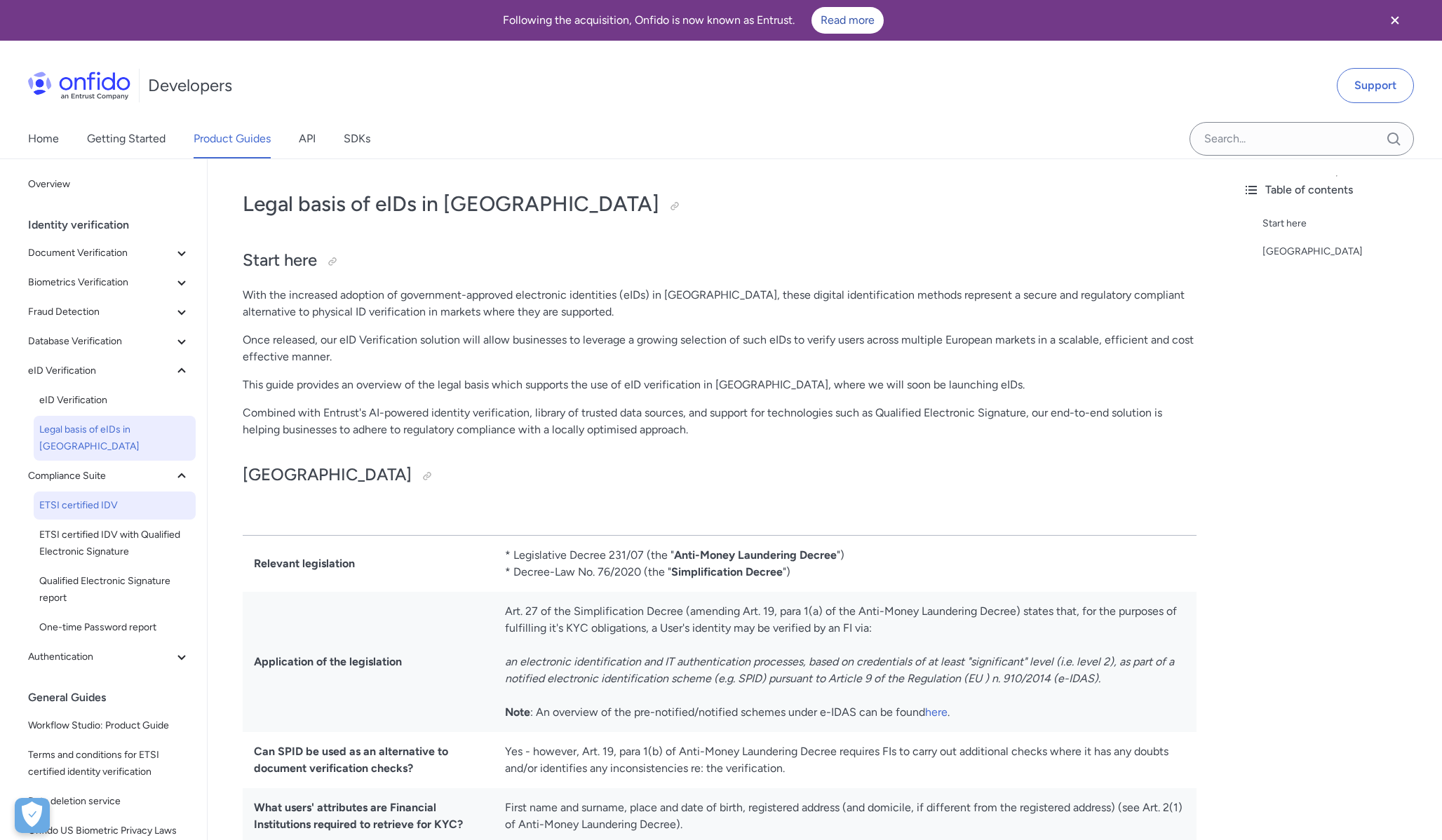
click at [112, 497] on span "ETSI certified IDV" at bounding box center [114, 505] width 151 height 17
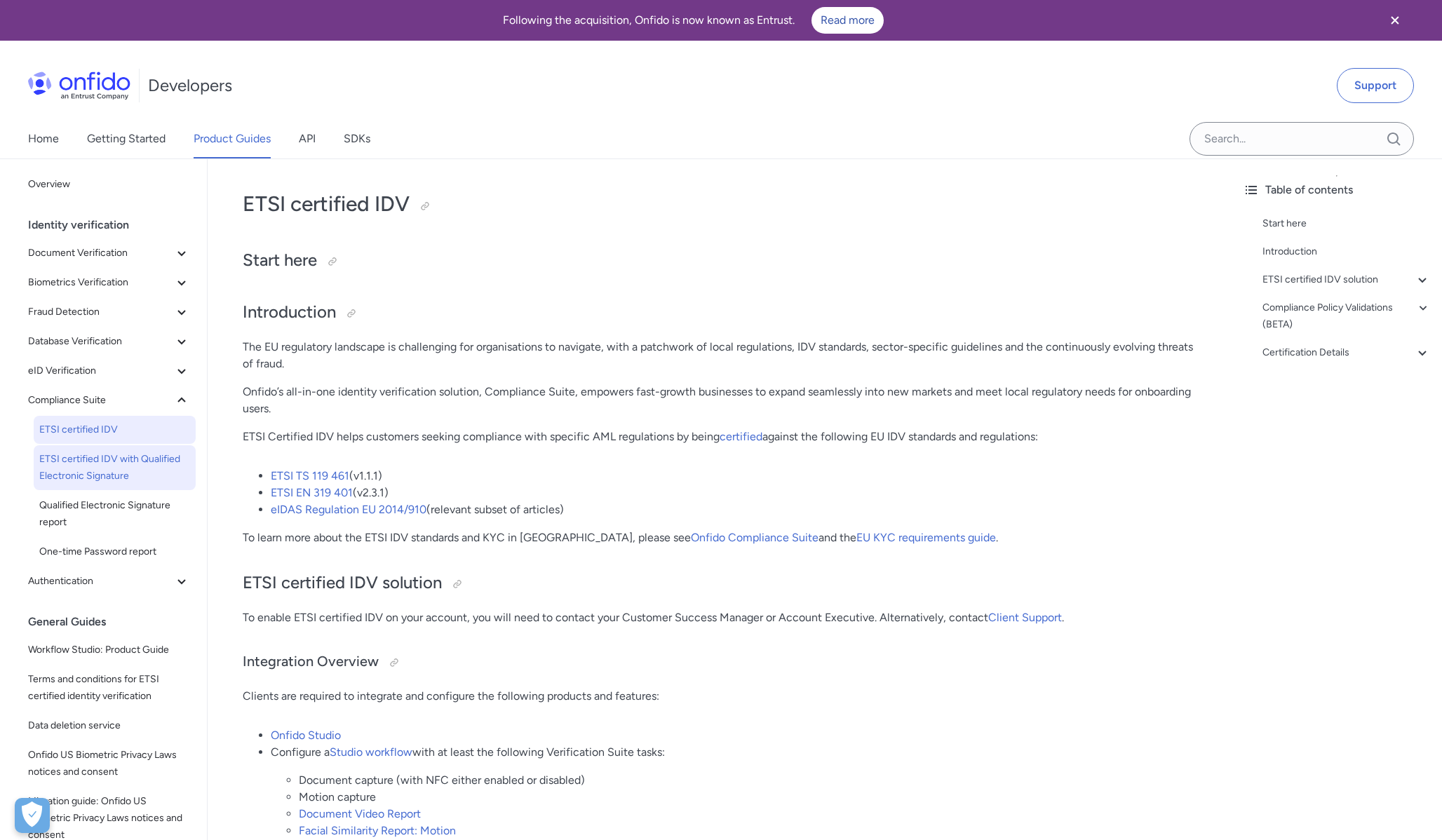
click at [111, 464] on span "ETSI certified IDV with Qualified Electronic Signature" at bounding box center [114, 468] width 151 height 34
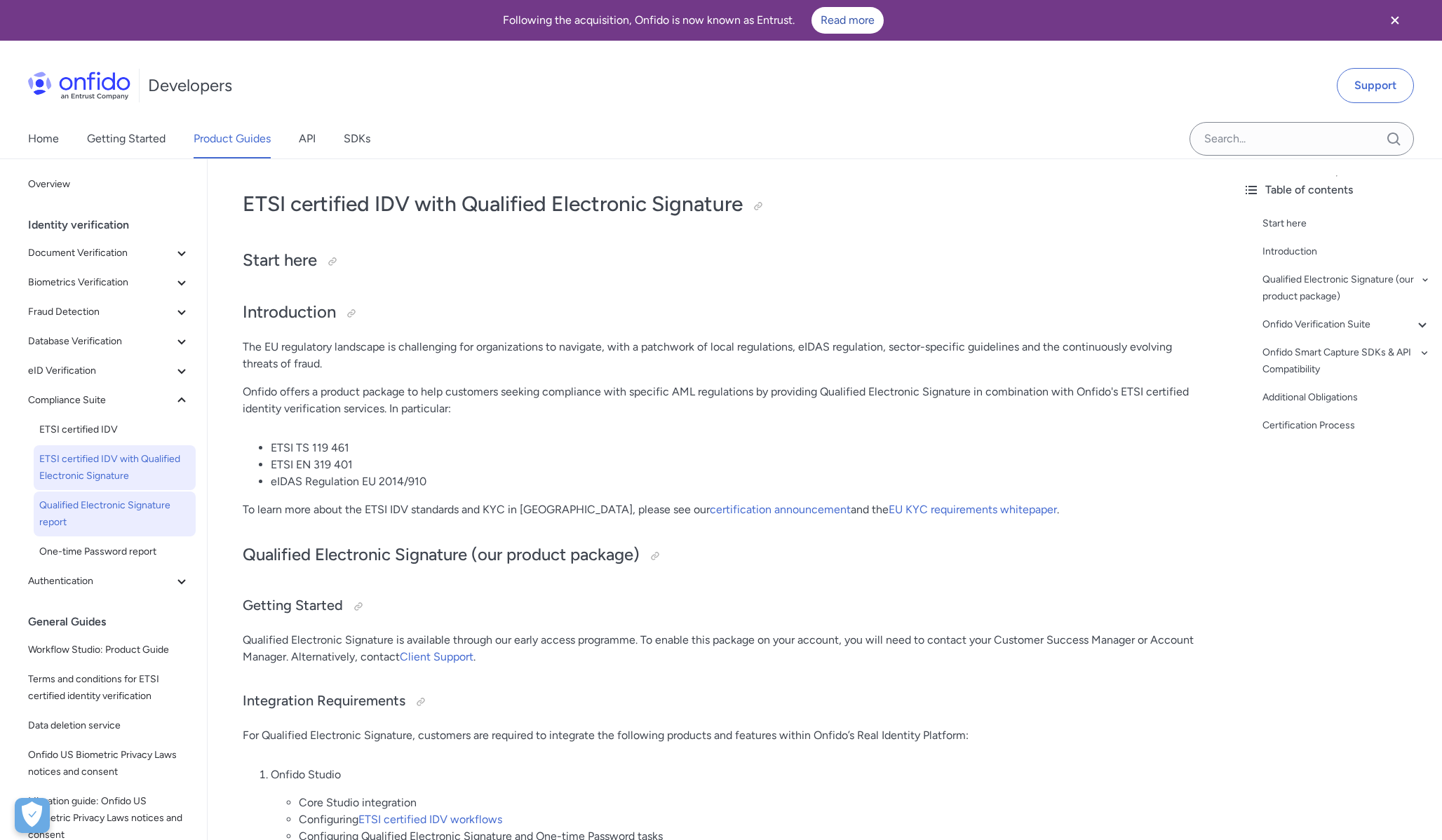
click at [107, 512] on span "Qualified Electronic Signature report" at bounding box center [114, 514] width 151 height 34
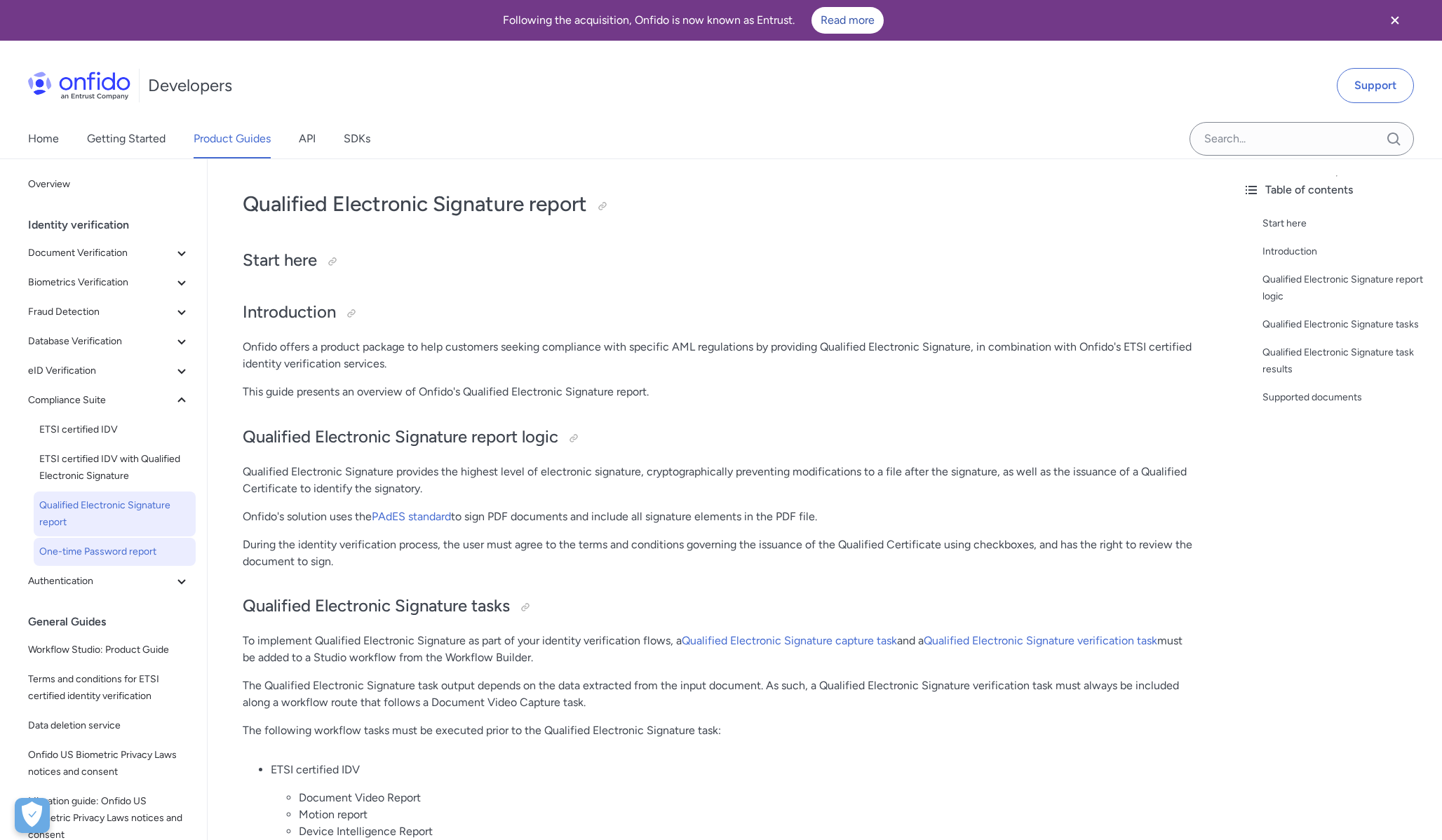
click at [106, 549] on span "One-time Password report" at bounding box center [114, 552] width 151 height 17
